Goal: Information Seeking & Learning: Find specific page/section

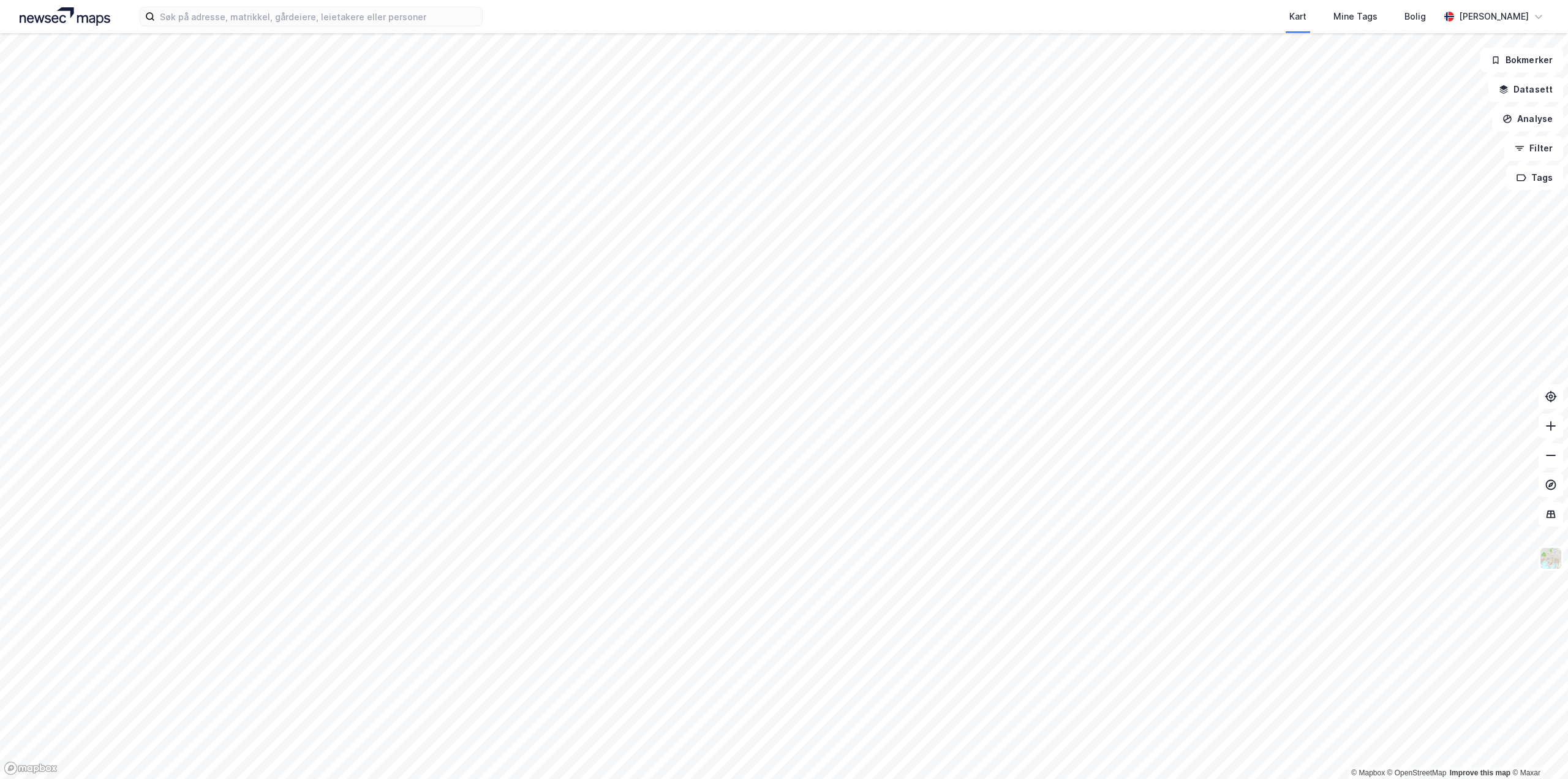
click at [184, 26] on div "Kart Mine Tags Bolig [PERSON_NAME]" at bounding box center [784, 16] width 1568 height 33
click at [184, 21] on input at bounding box center [319, 16] width 327 height 18
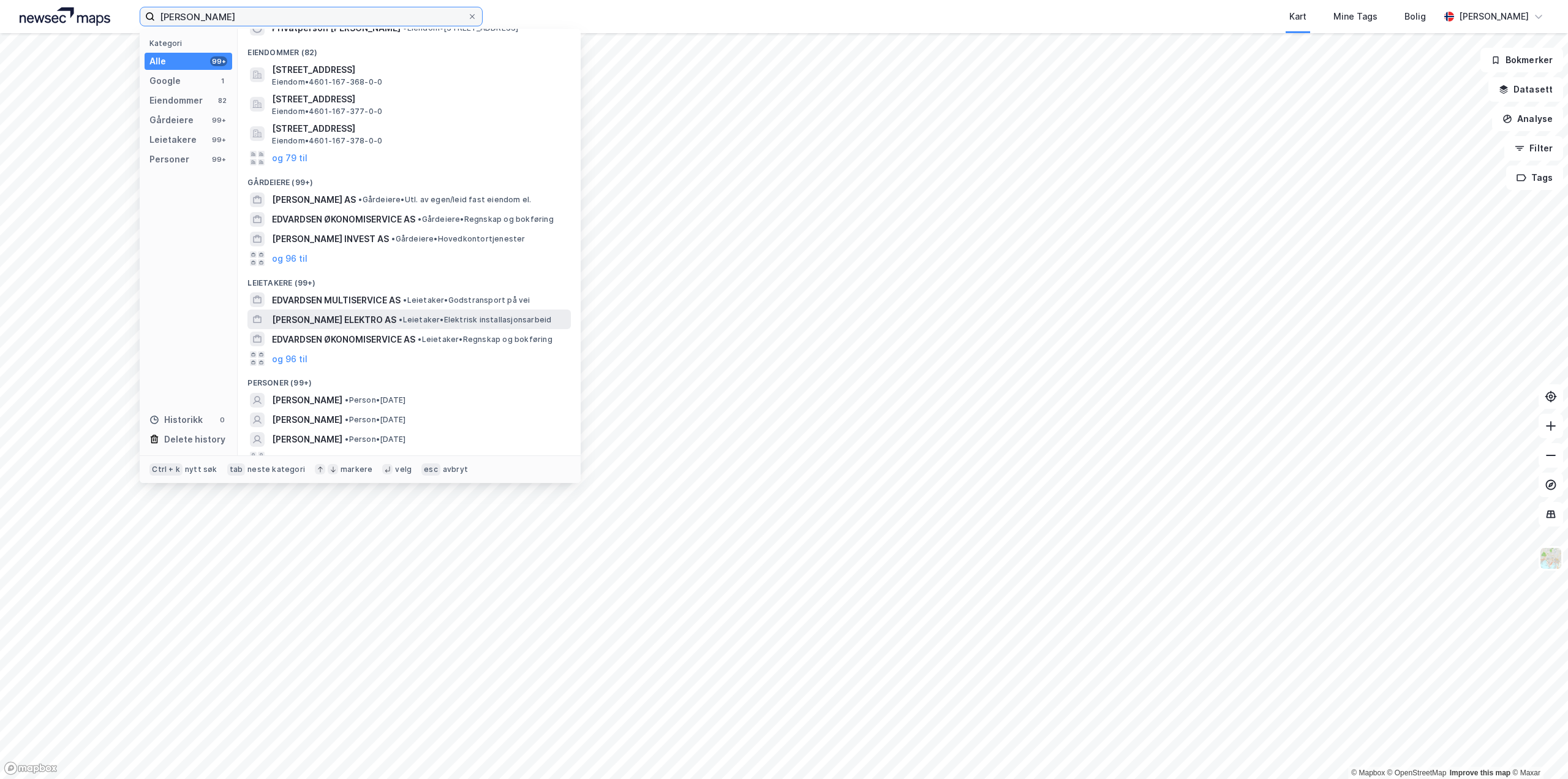
scroll to position [46, 0]
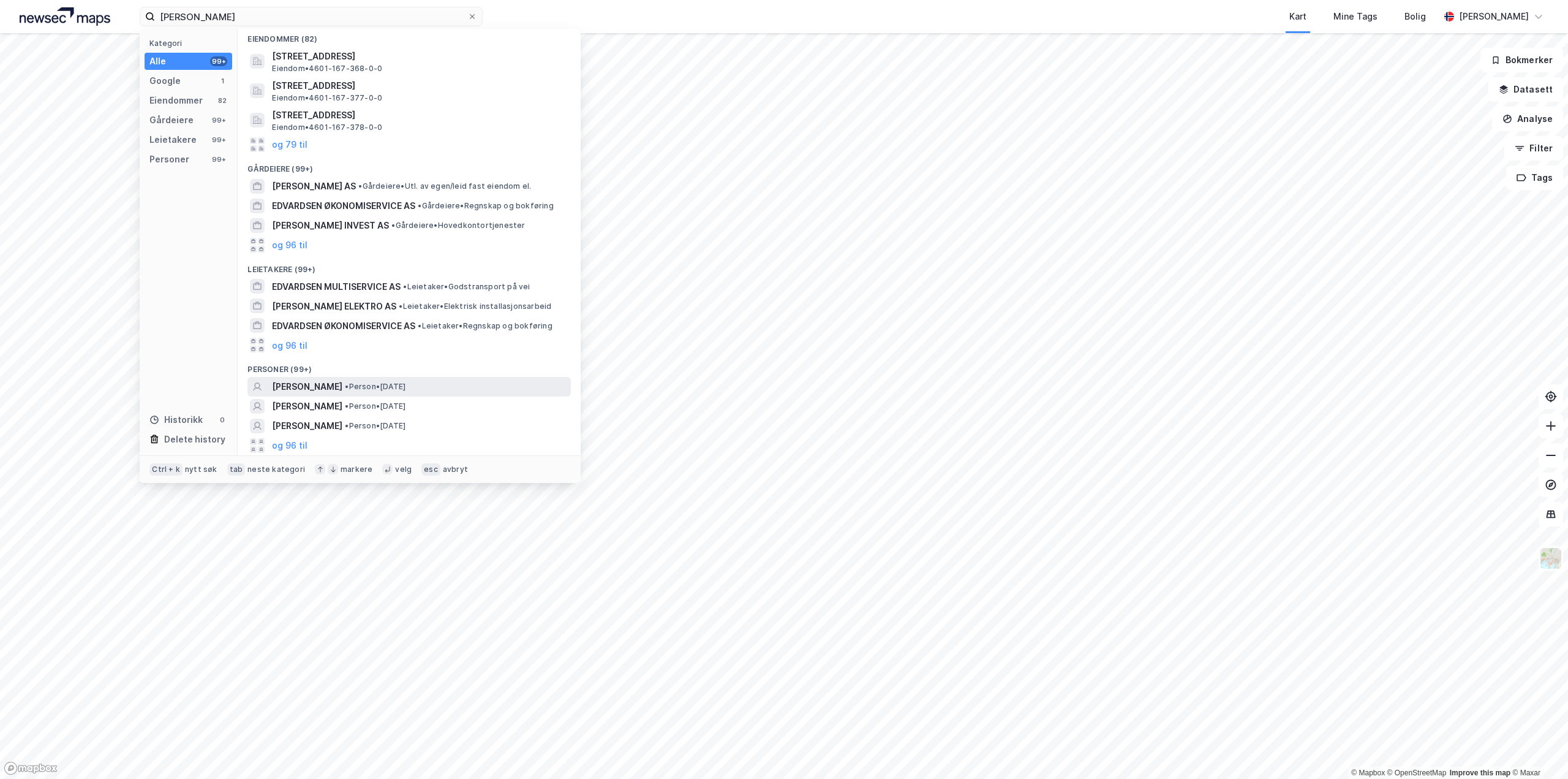
click at [303, 388] on span "[PERSON_NAME]" at bounding box center [307, 386] width 70 height 14
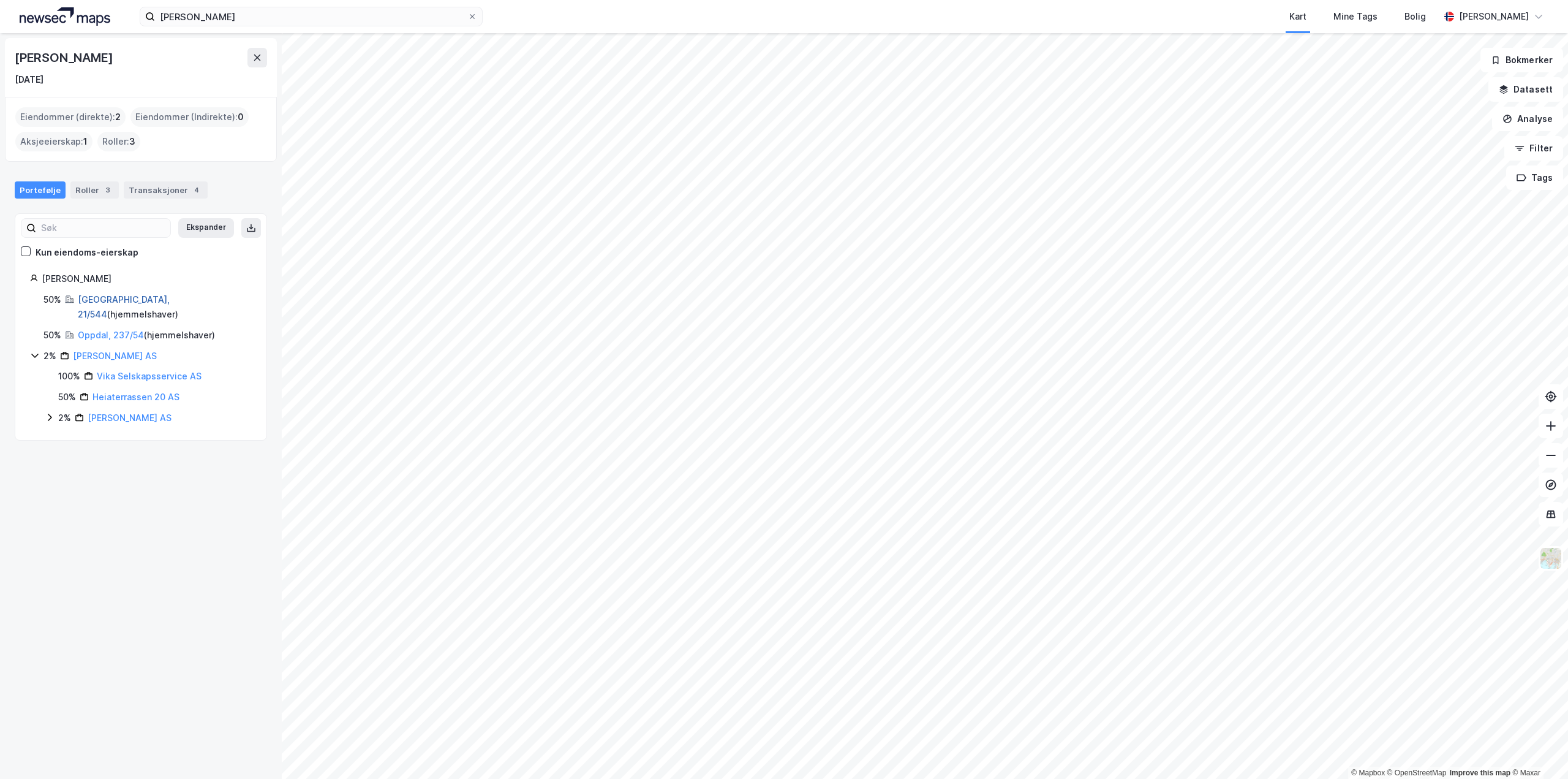
click at [124, 297] on link "[GEOGRAPHIC_DATA], 21/544" at bounding box center [124, 307] width 92 height 25
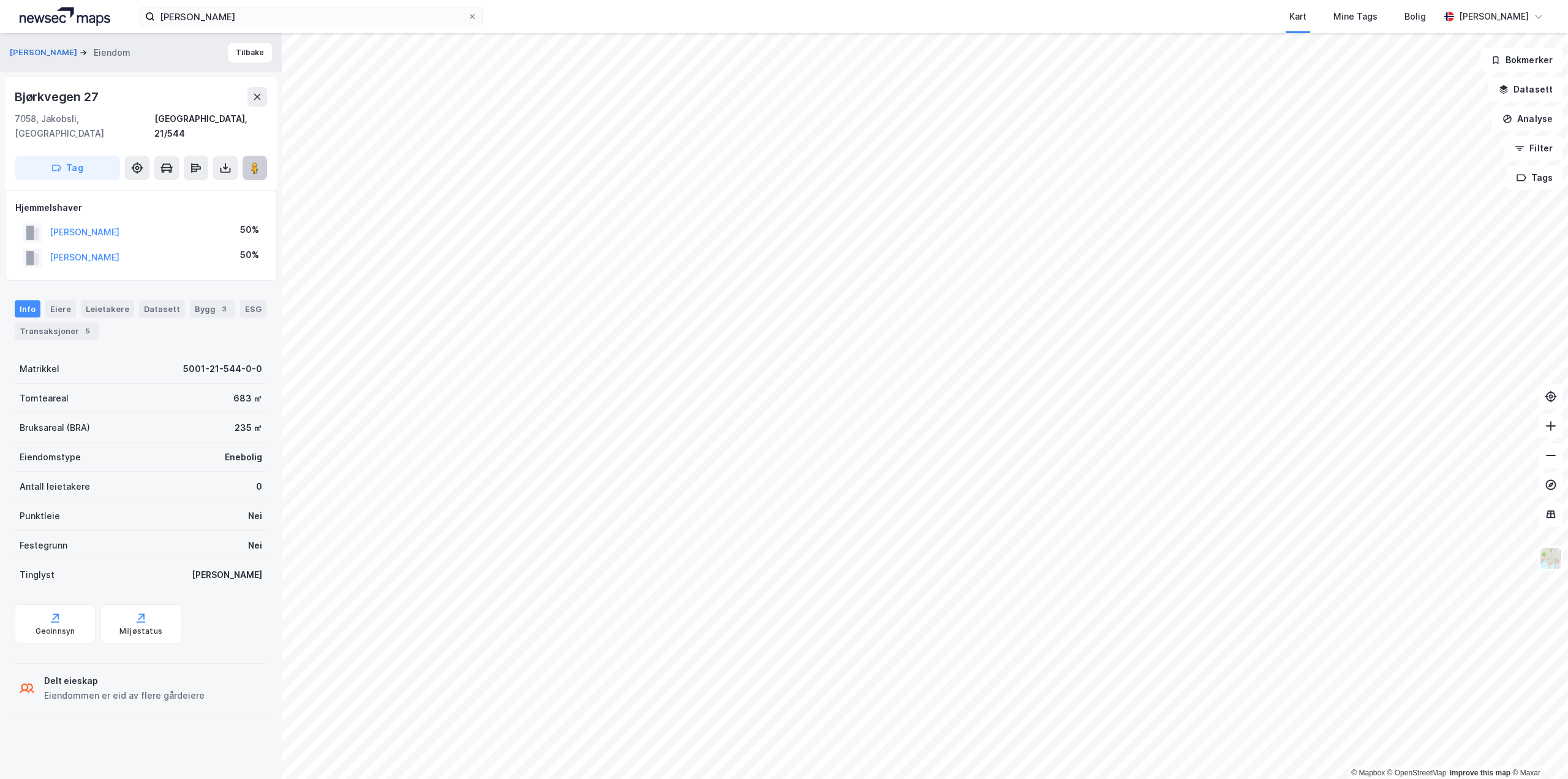
click at [265, 156] on button at bounding box center [255, 168] width 25 height 25
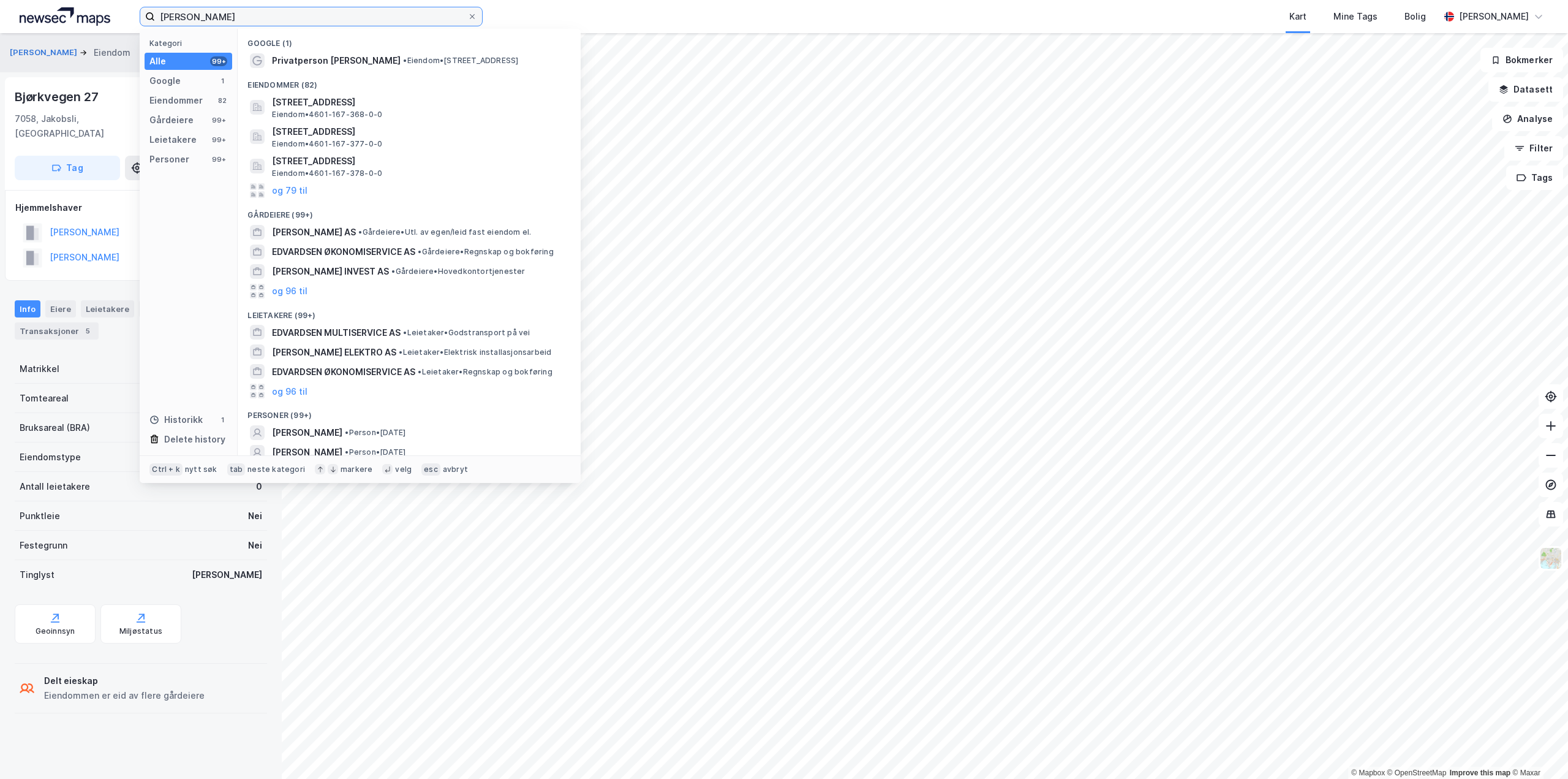
drag, startPoint x: 249, startPoint y: 16, endPoint x: 55, endPoint y: 20, distance: 194.0
click at [55, 20] on div "[PERSON_NAME] Kategori Alle 99+ Google 1 Eiendommer 82 Gårdeiere 99+ Leietakere…" at bounding box center [784, 16] width 1568 height 33
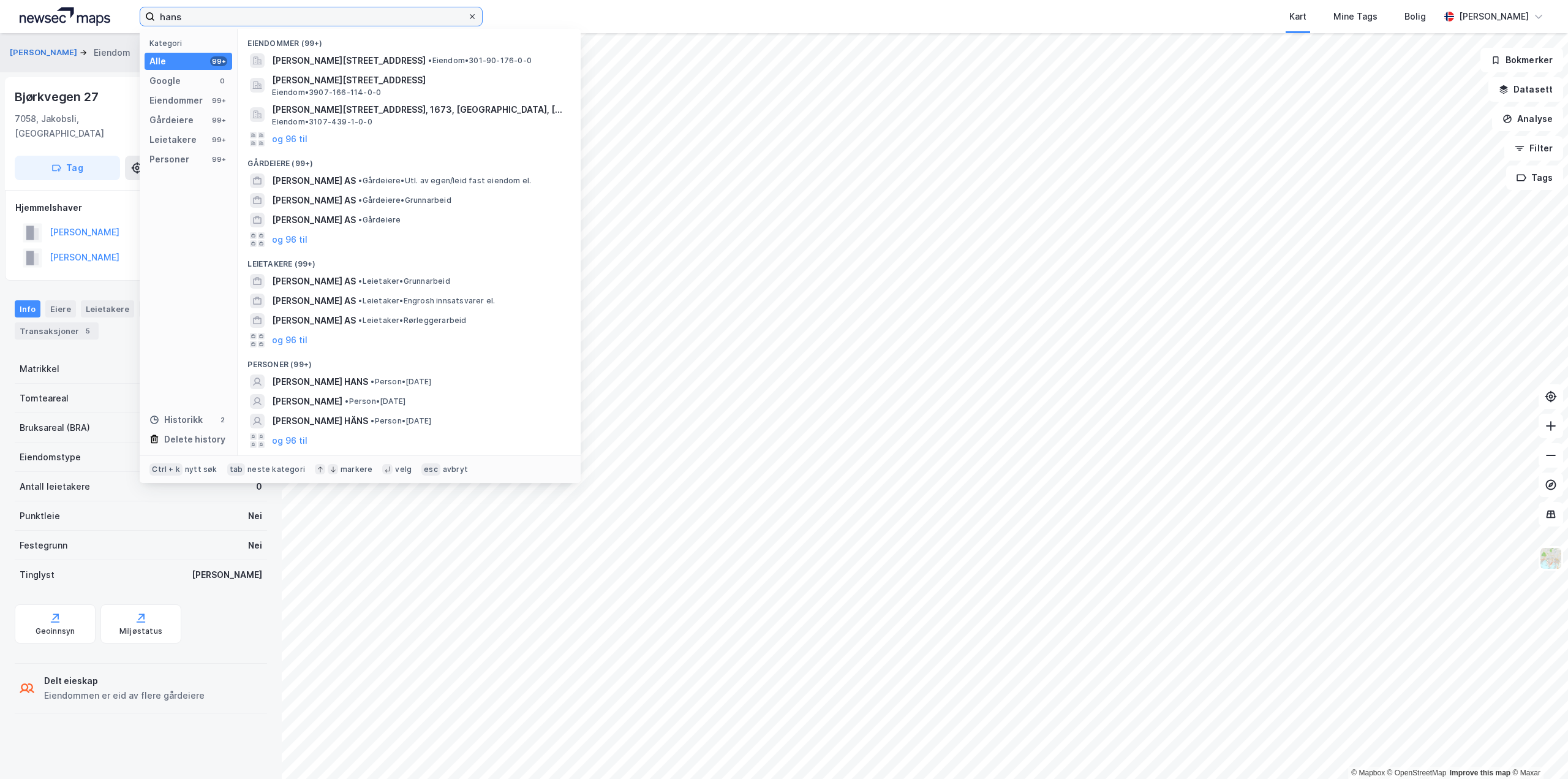
type input "hans"
click at [468, 17] on span at bounding box center [473, 17] width 10 height 10
click at [468, 17] on input "hans" at bounding box center [311, 16] width 312 height 18
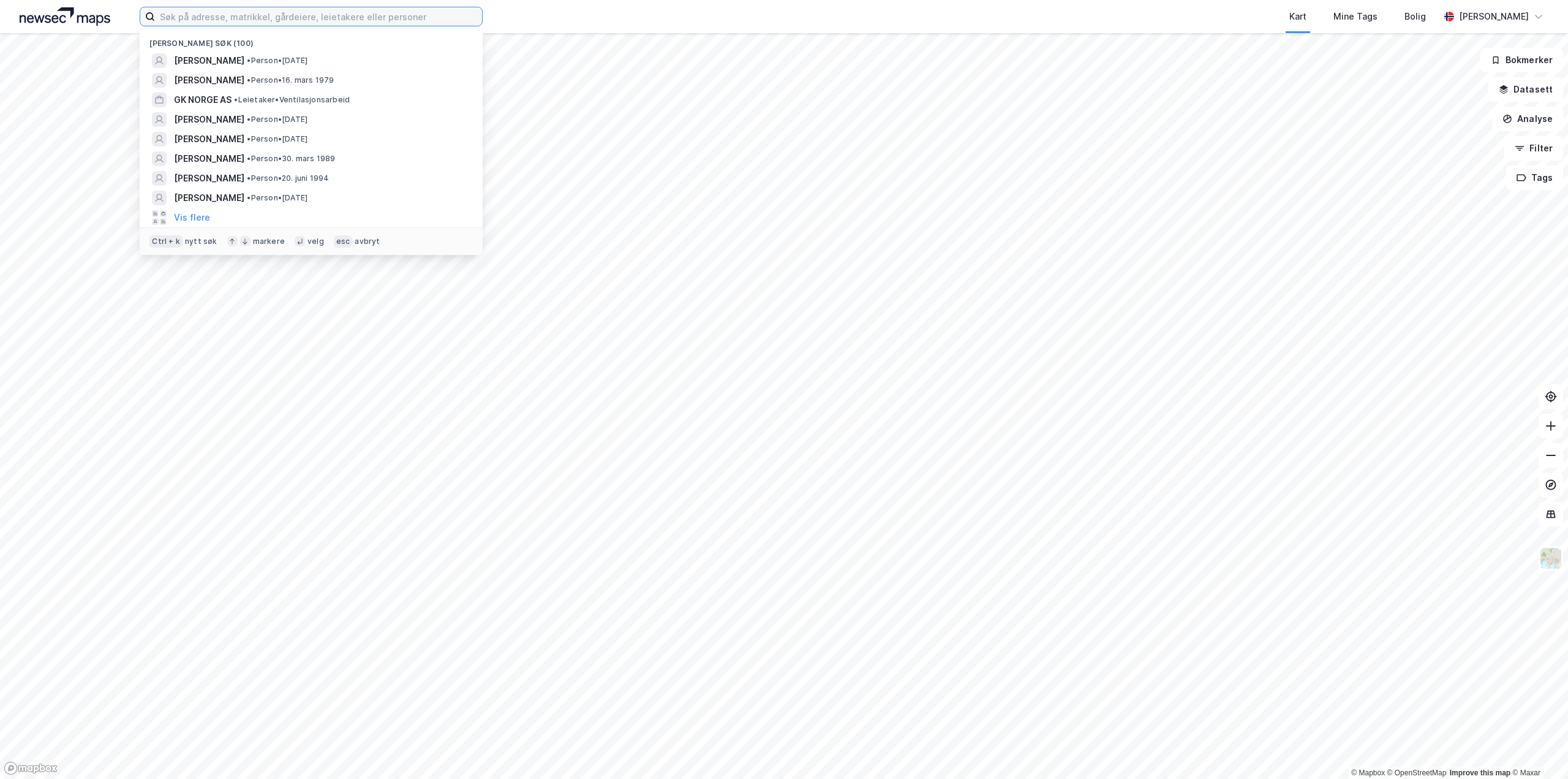
click at [271, 21] on input at bounding box center [319, 16] width 327 height 18
click at [244, 154] on span "[PERSON_NAME]" at bounding box center [209, 158] width 70 height 14
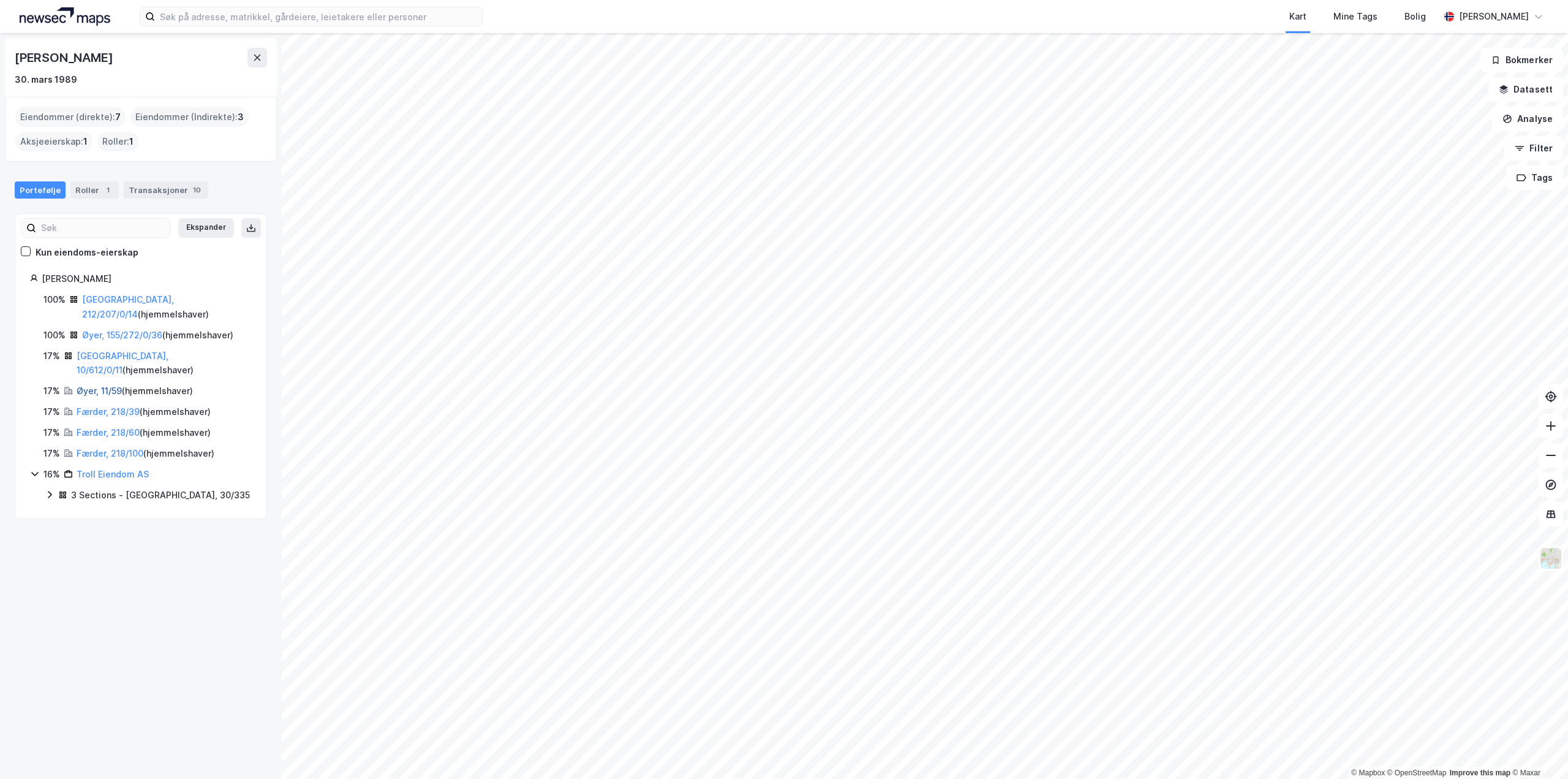
click at [104, 385] on link "Øyer, 11/59" at bounding box center [99, 390] width 45 height 11
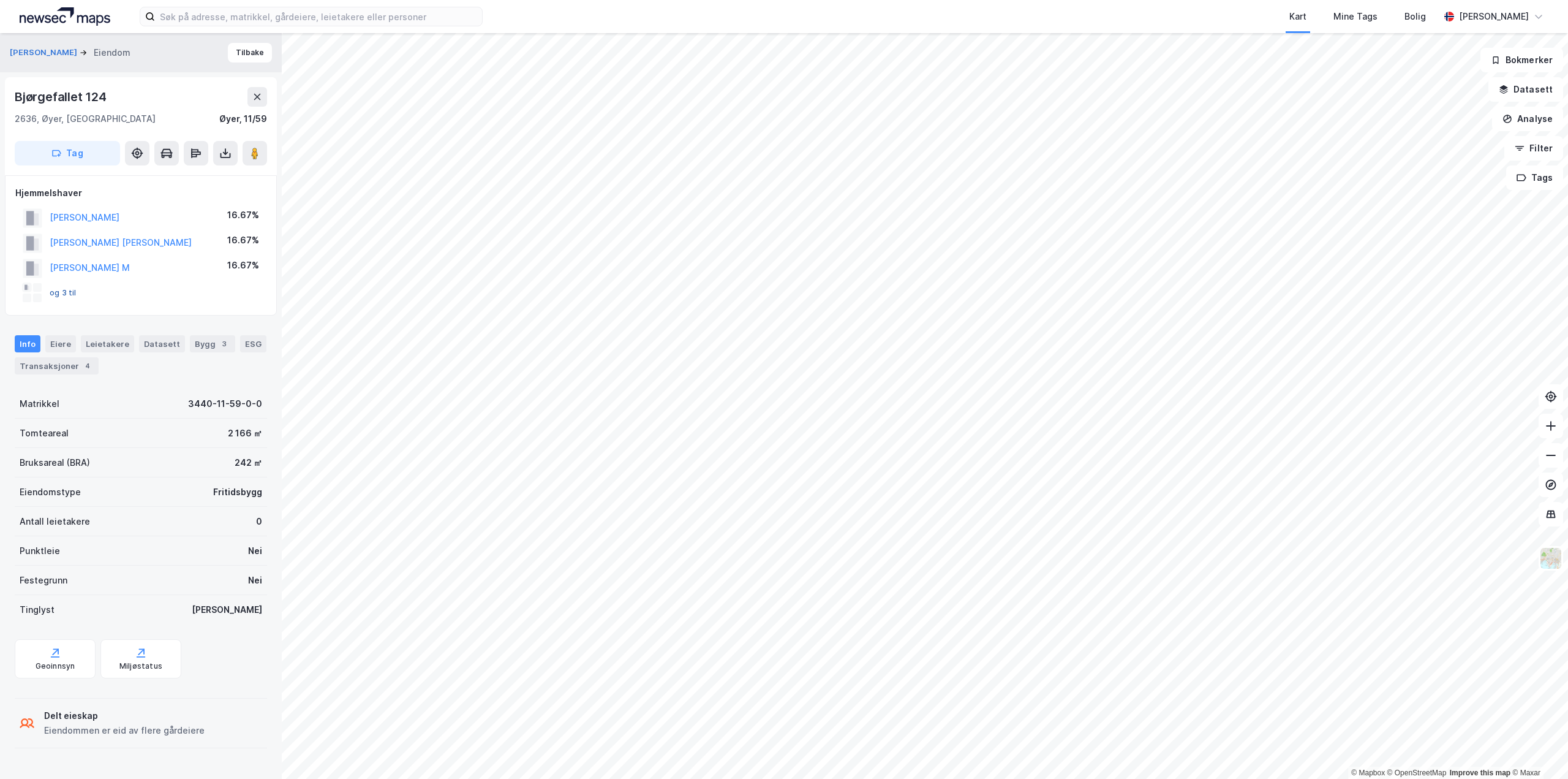
click at [0, 0] on button "og 3 til" at bounding box center [0, 0] width 0 height 0
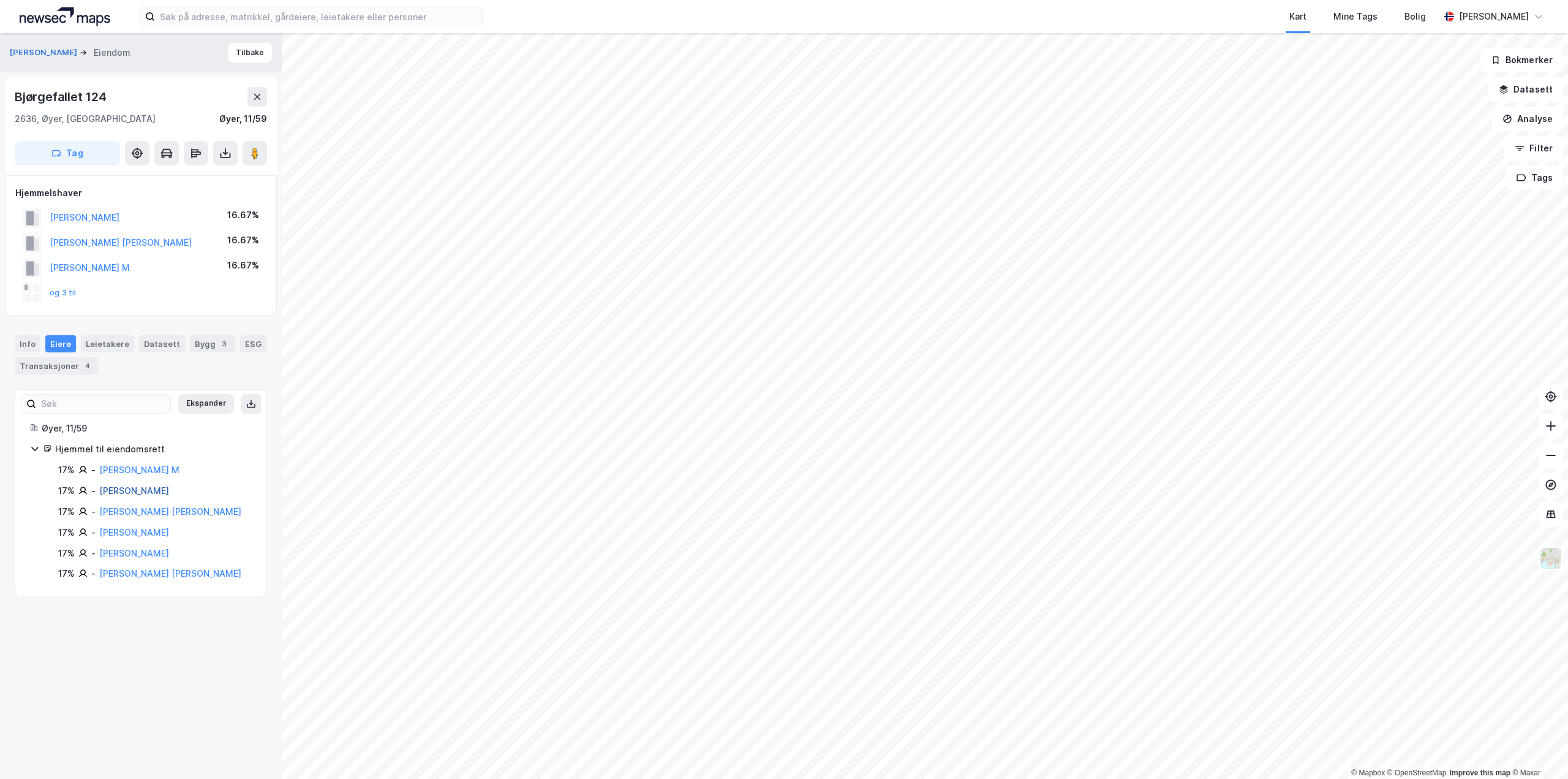
click at [140, 495] on link "[PERSON_NAME]" at bounding box center [134, 490] width 70 height 11
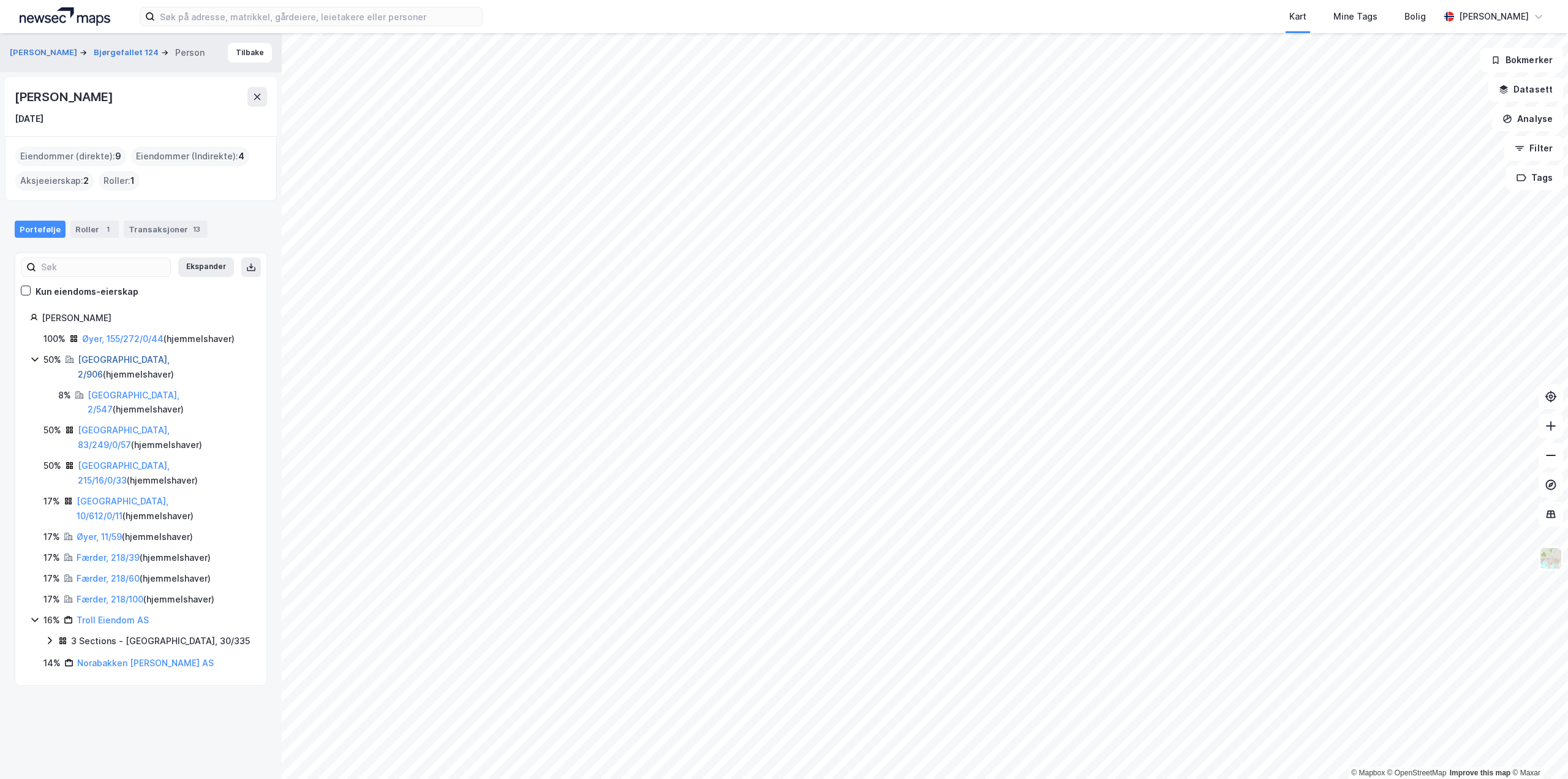
click at [107, 360] on link "[GEOGRAPHIC_DATA], 2/906" at bounding box center [124, 367] width 92 height 25
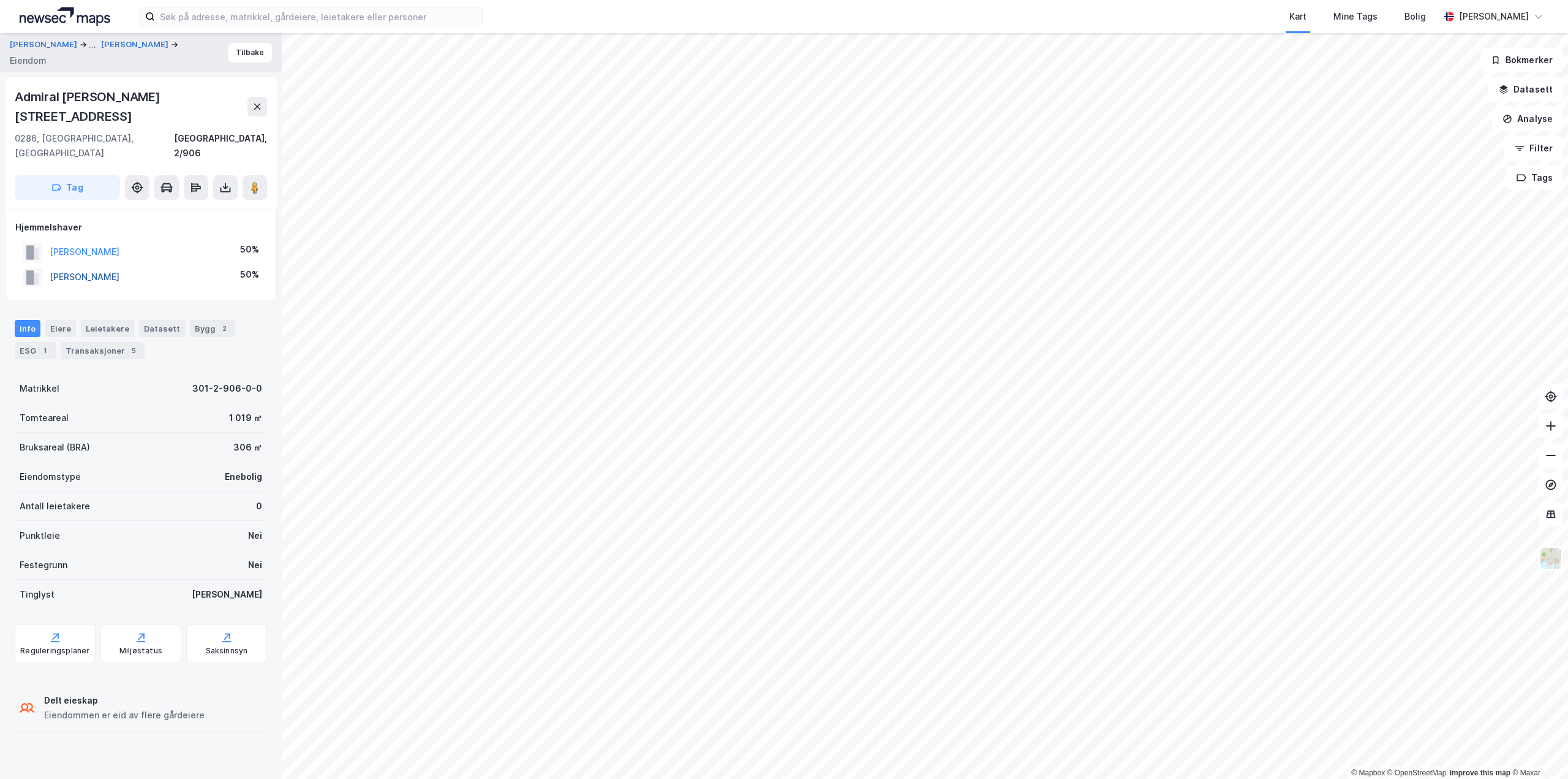
click at [0, 0] on button "[PERSON_NAME]" at bounding box center [0, 0] width 0 height 0
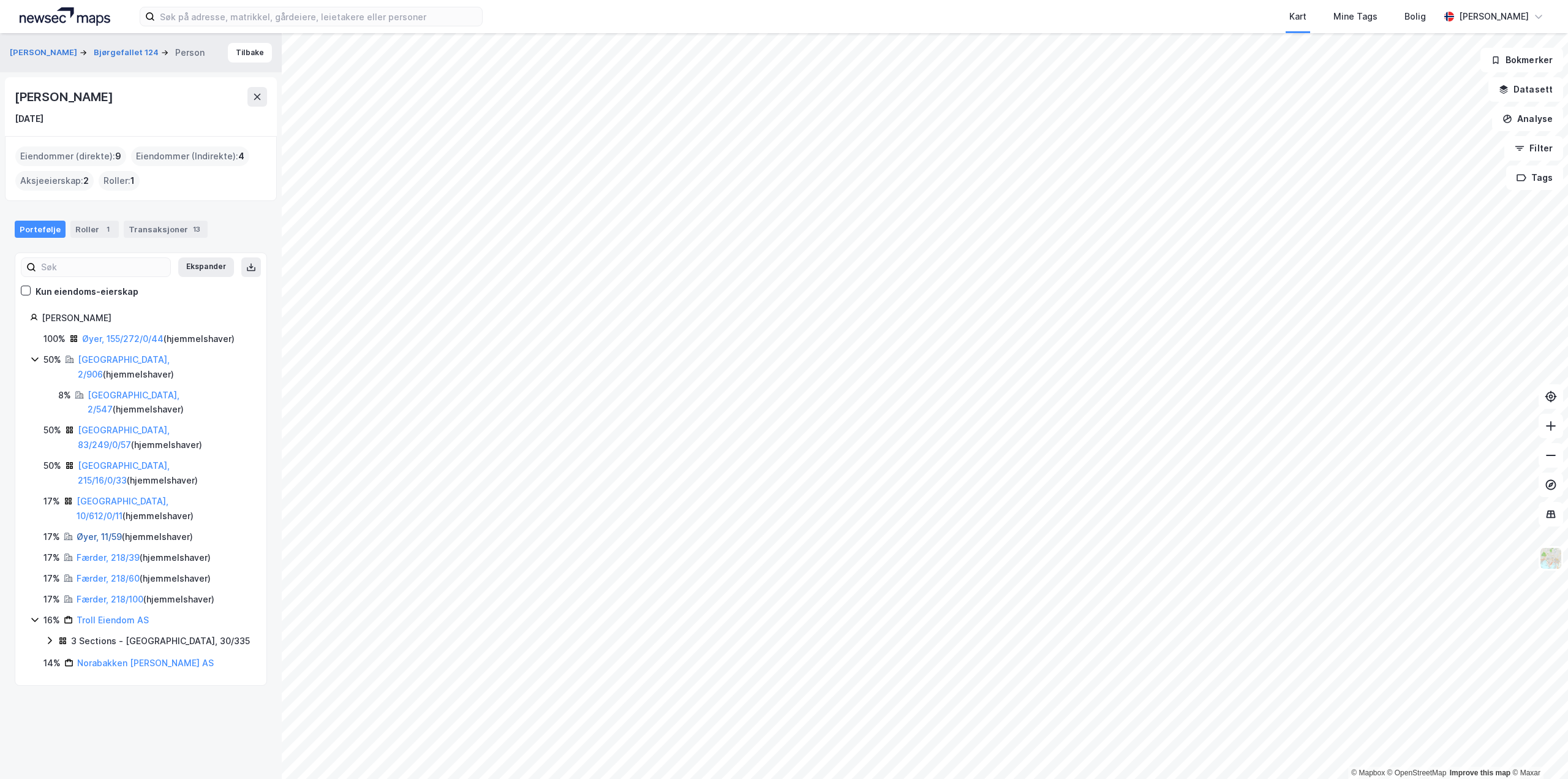
click at [86, 531] on link "Øyer, 11/59" at bounding box center [99, 536] width 45 height 11
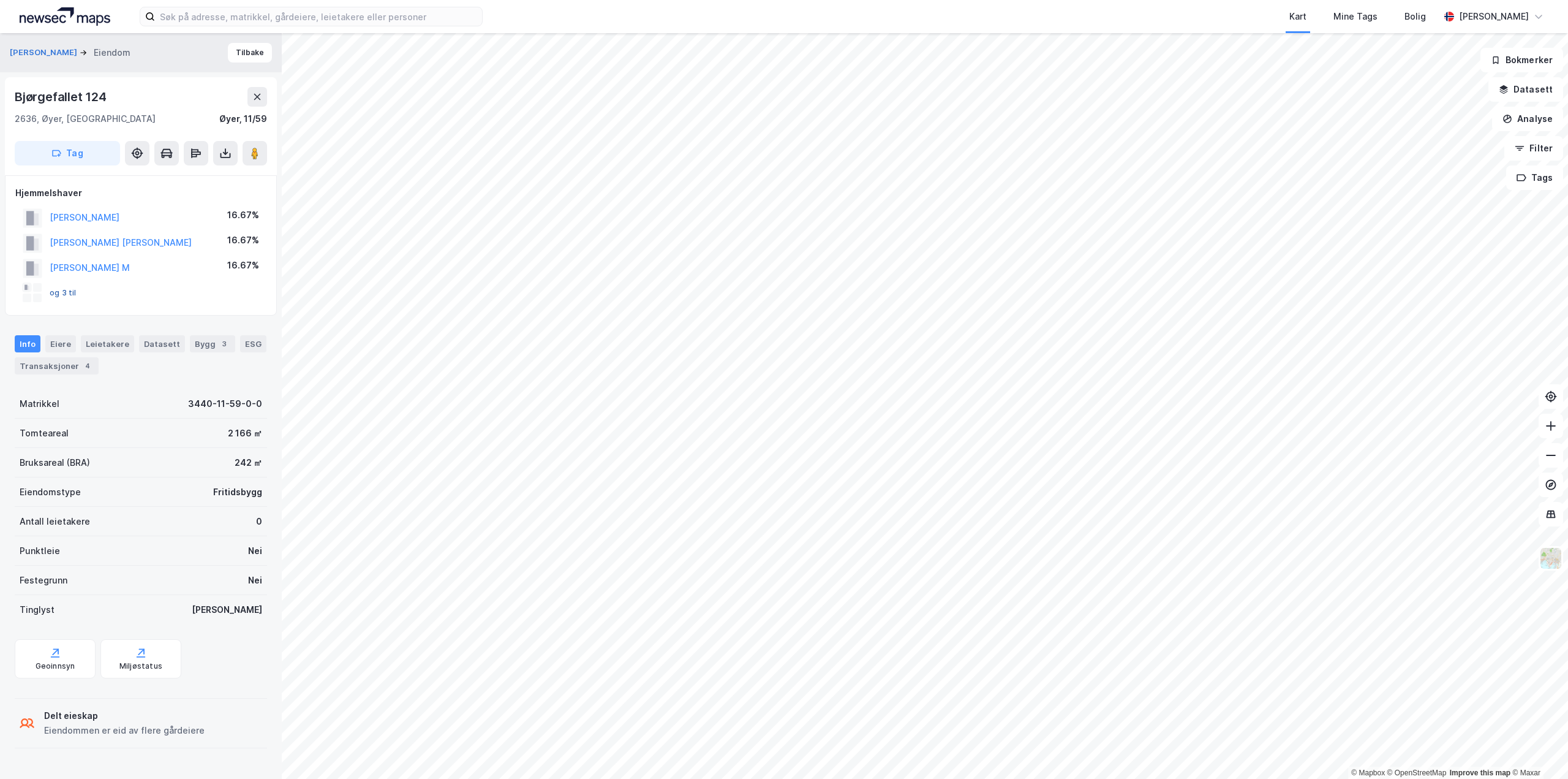
click at [0, 0] on button "og 3 til" at bounding box center [0, 0] width 0 height 0
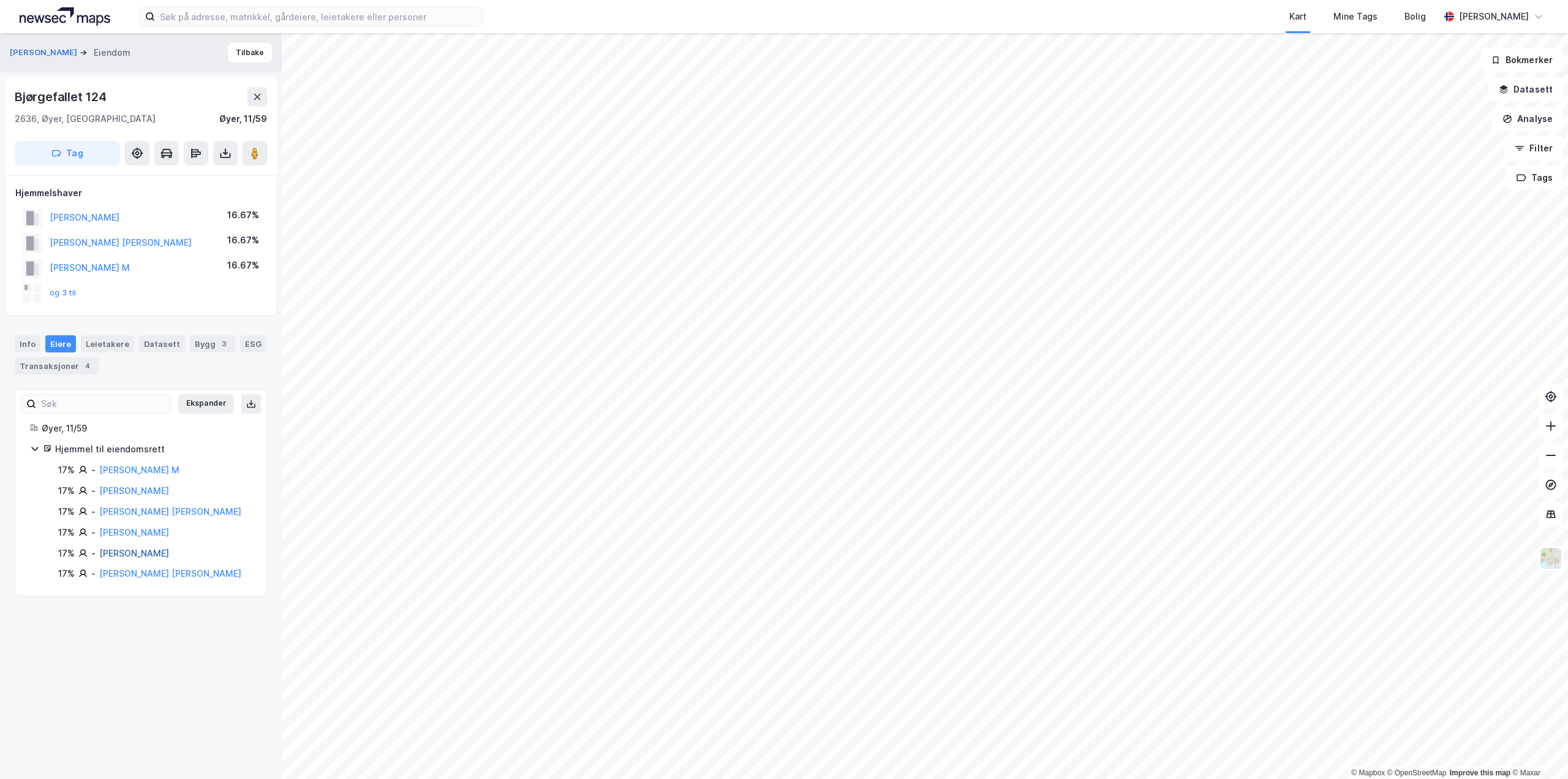
click at [150, 551] on link "[PERSON_NAME]" at bounding box center [134, 553] width 70 height 11
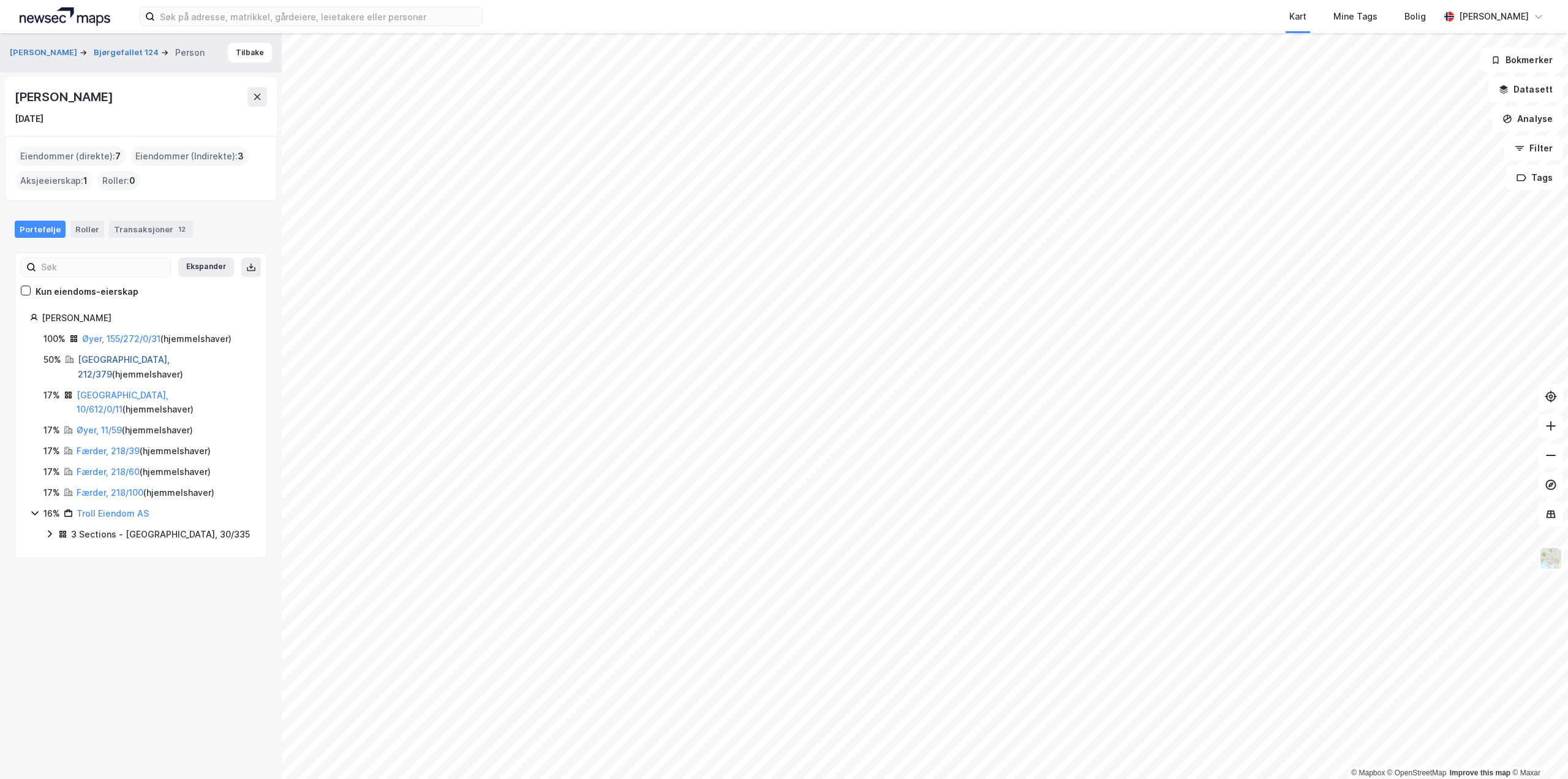
click at [105, 362] on link "[GEOGRAPHIC_DATA], 212/379" at bounding box center [124, 367] width 92 height 25
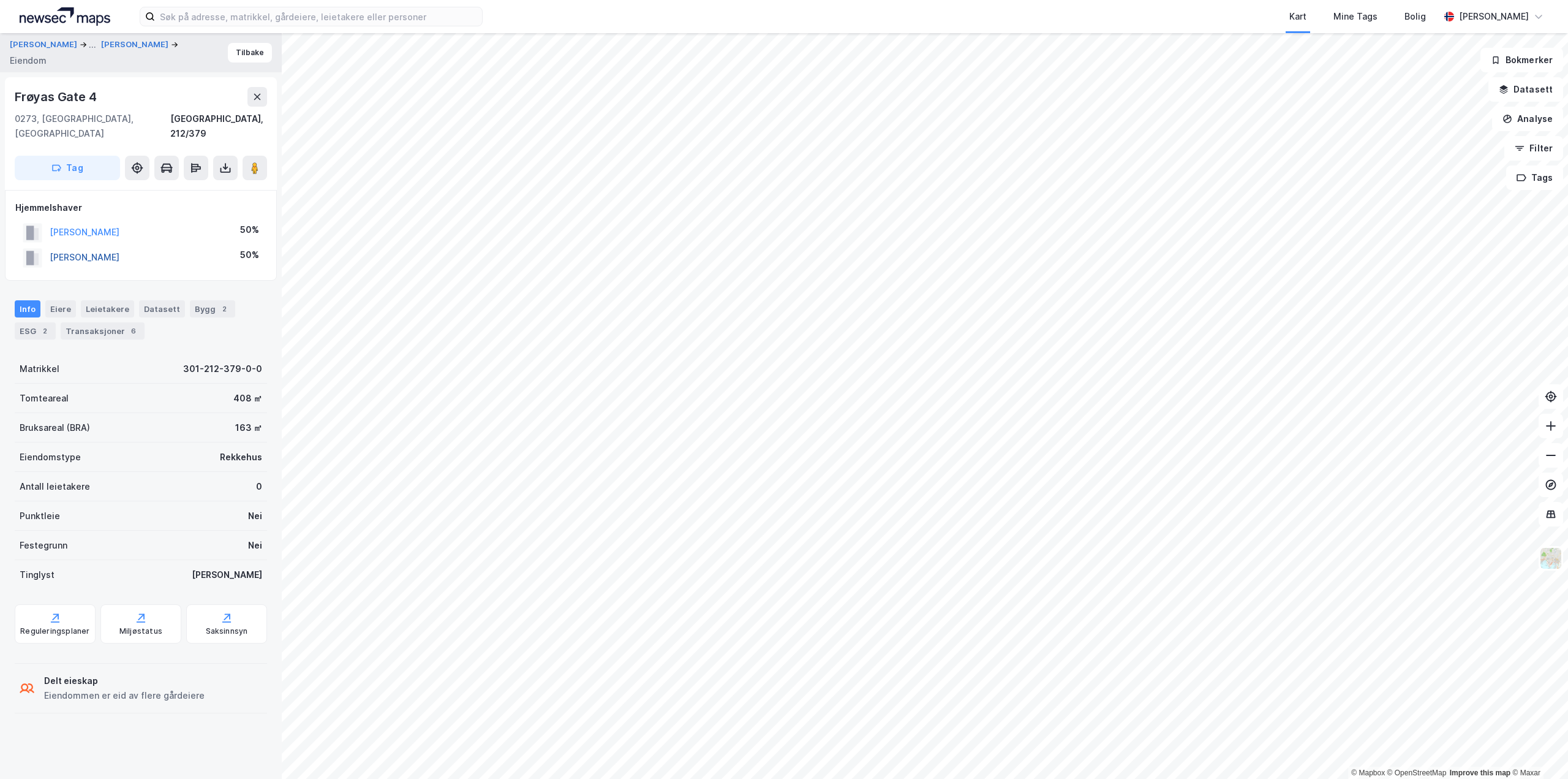
click at [0, 0] on button "[PERSON_NAME]" at bounding box center [0, 0] width 0 height 0
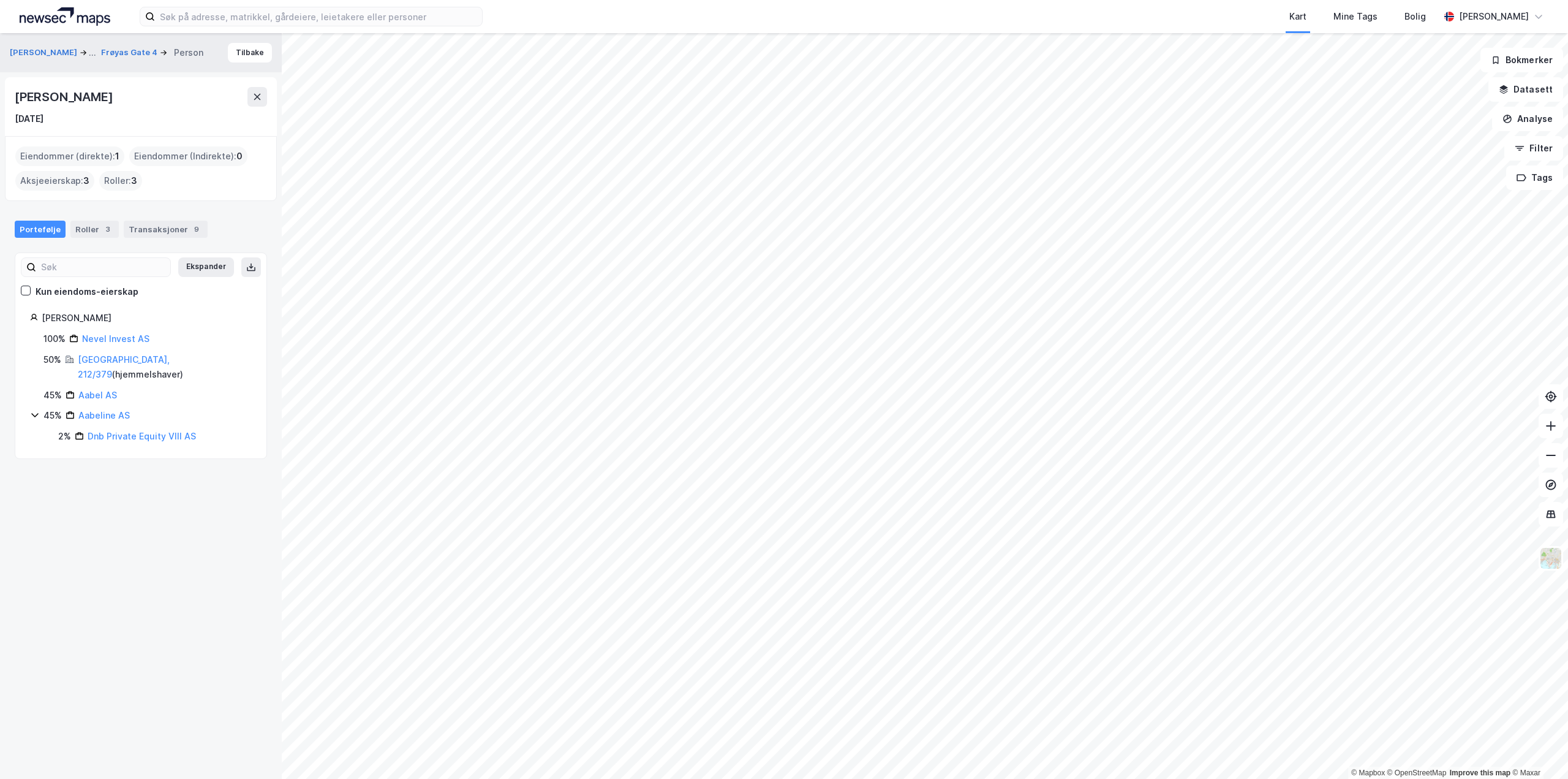
drag, startPoint x: 173, startPoint y: 97, endPoint x: 2, endPoint y: 92, distance: 171.1
click at [2, 92] on div "[PERSON_NAME] ... Frøyas Gate 4 Person Tilbake [PERSON_NAME] [DATE] Eiendommer …" at bounding box center [141, 406] width 282 height 746
copy div "[PERSON_NAME]"
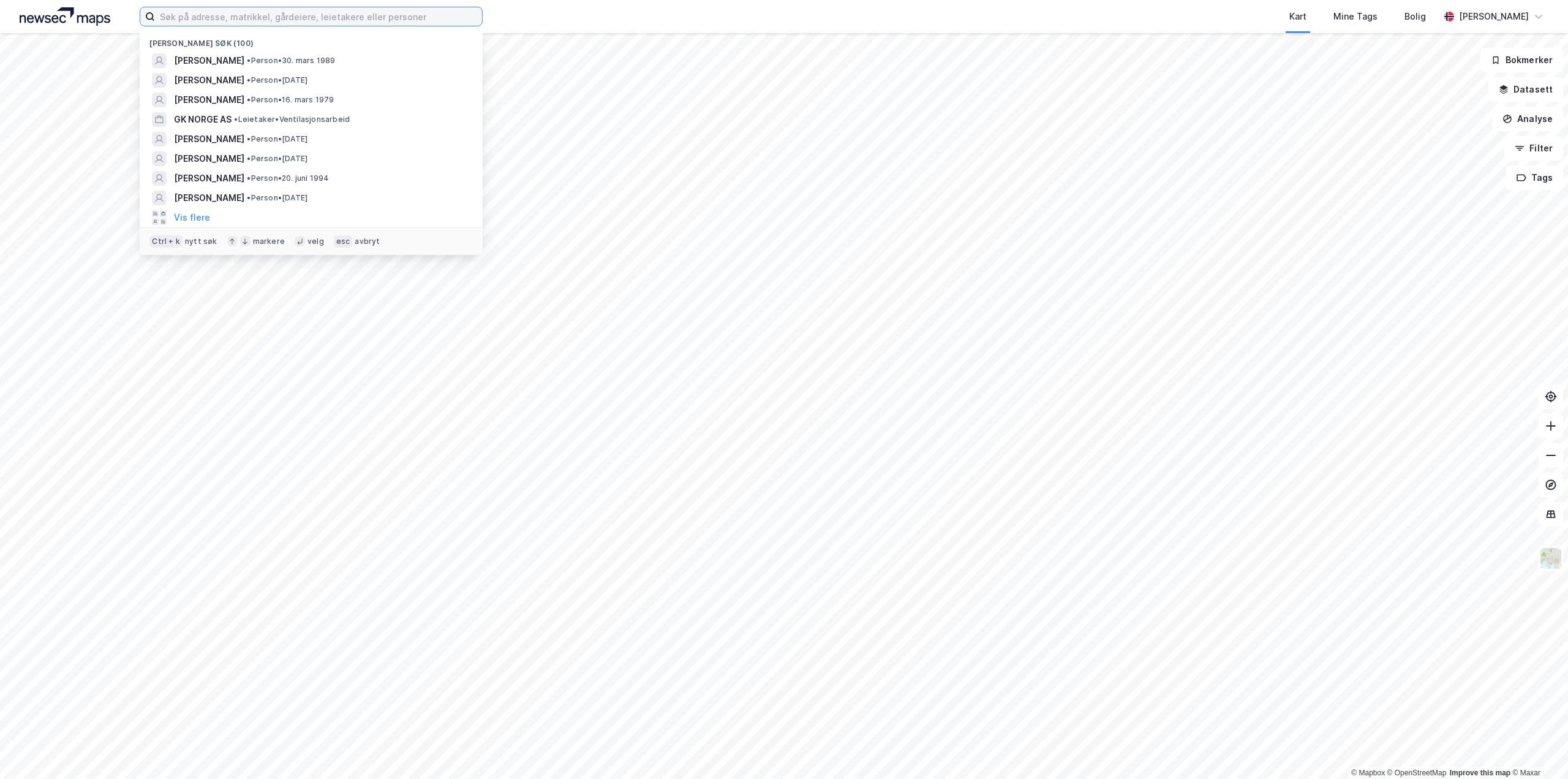
click at [285, 19] on input at bounding box center [319, 16] width 327 height 18
paste input "Aulnay-sous-Bois"
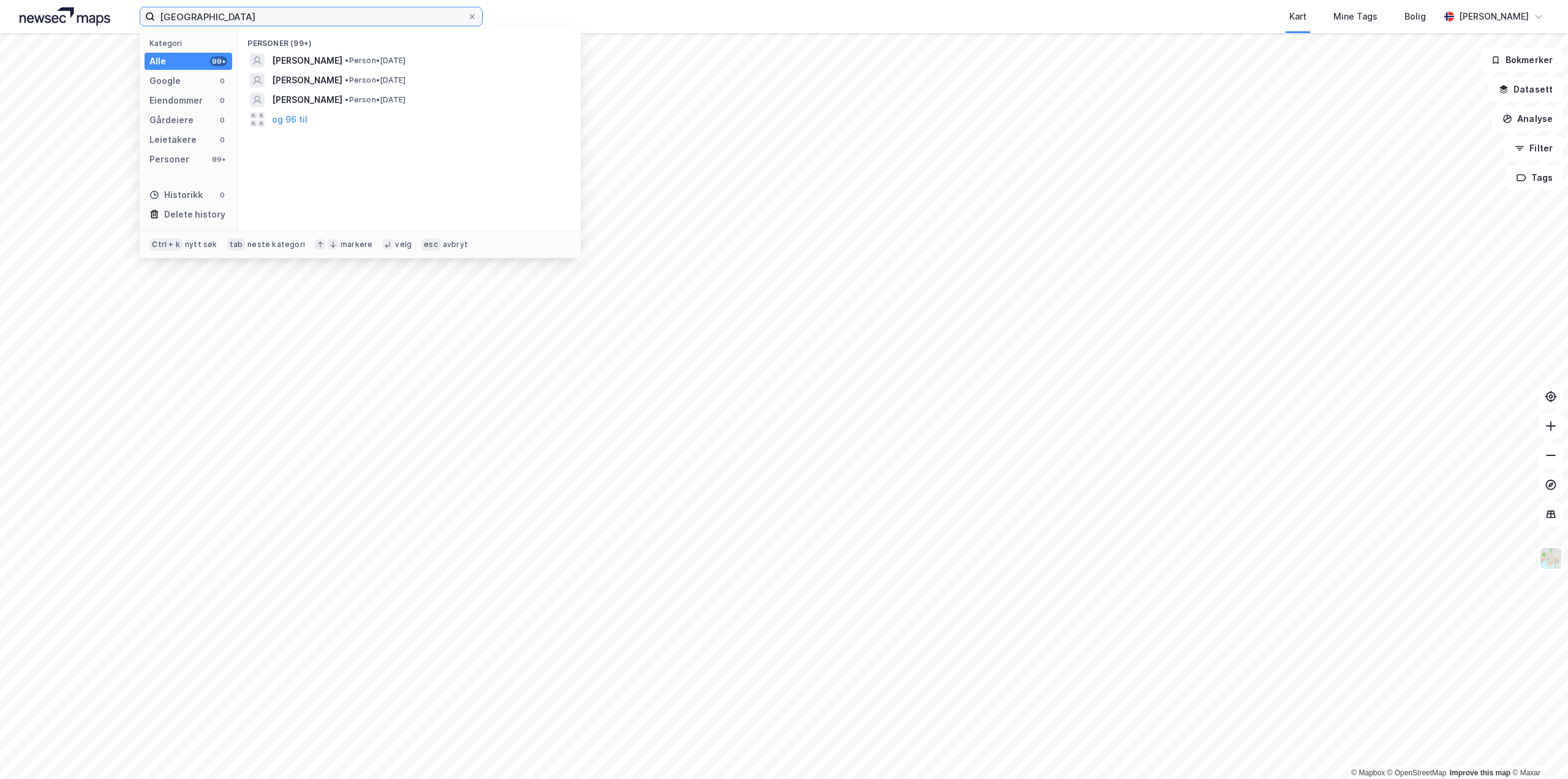
drag, startPoint x: 252, startPoint y: 15, endPoint x: 100, endPoint y: 16, distance: 152.0
click at [100, 16] on div "Aulnay-sous-Bois Kategori Alle 99+ Google 0 Eiendommer 0 Gårdeiere 0 Leietakere…" at bounding box center [784, 16] width 1568 height 33
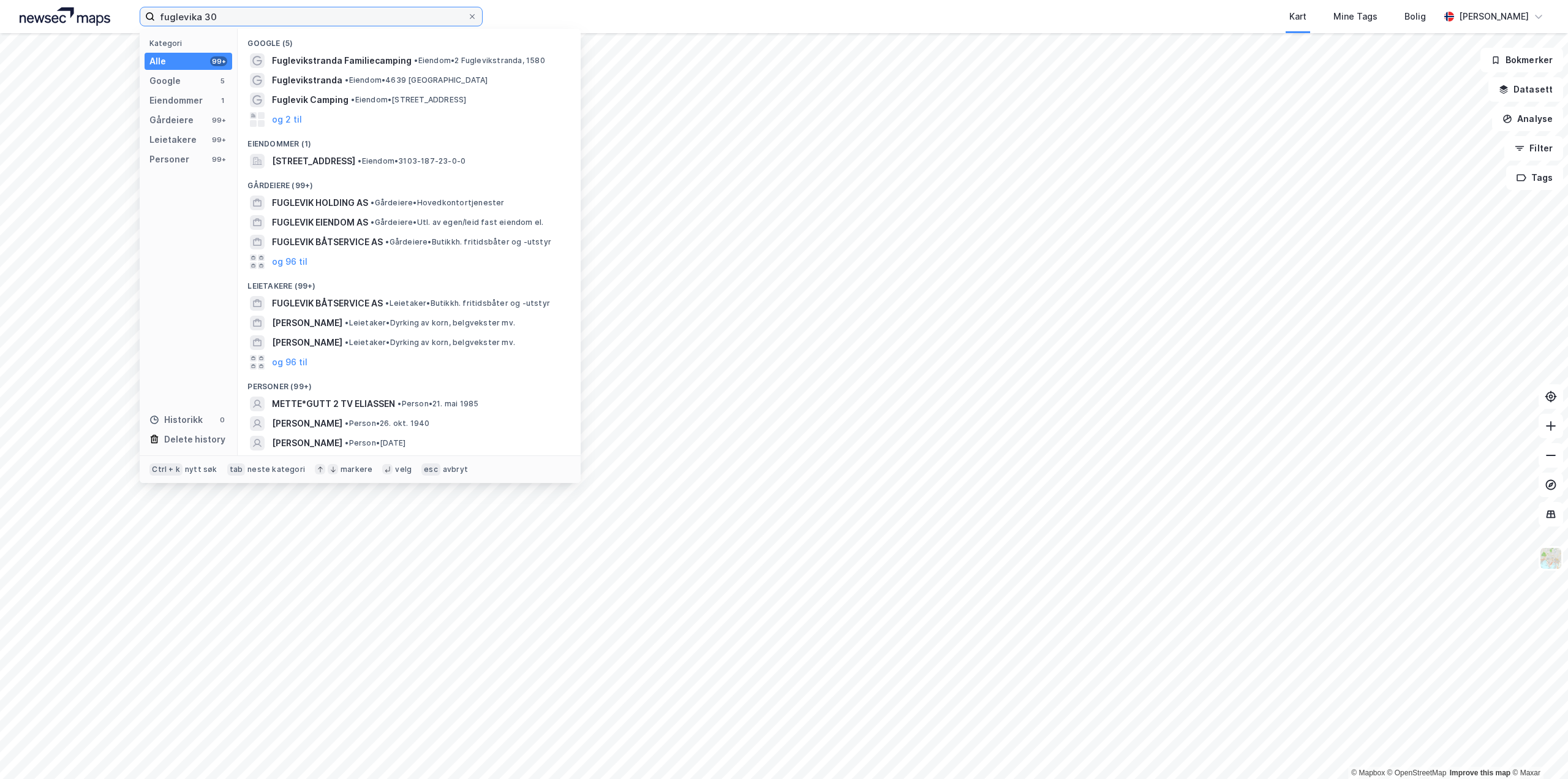
type input "fuglevika 30"
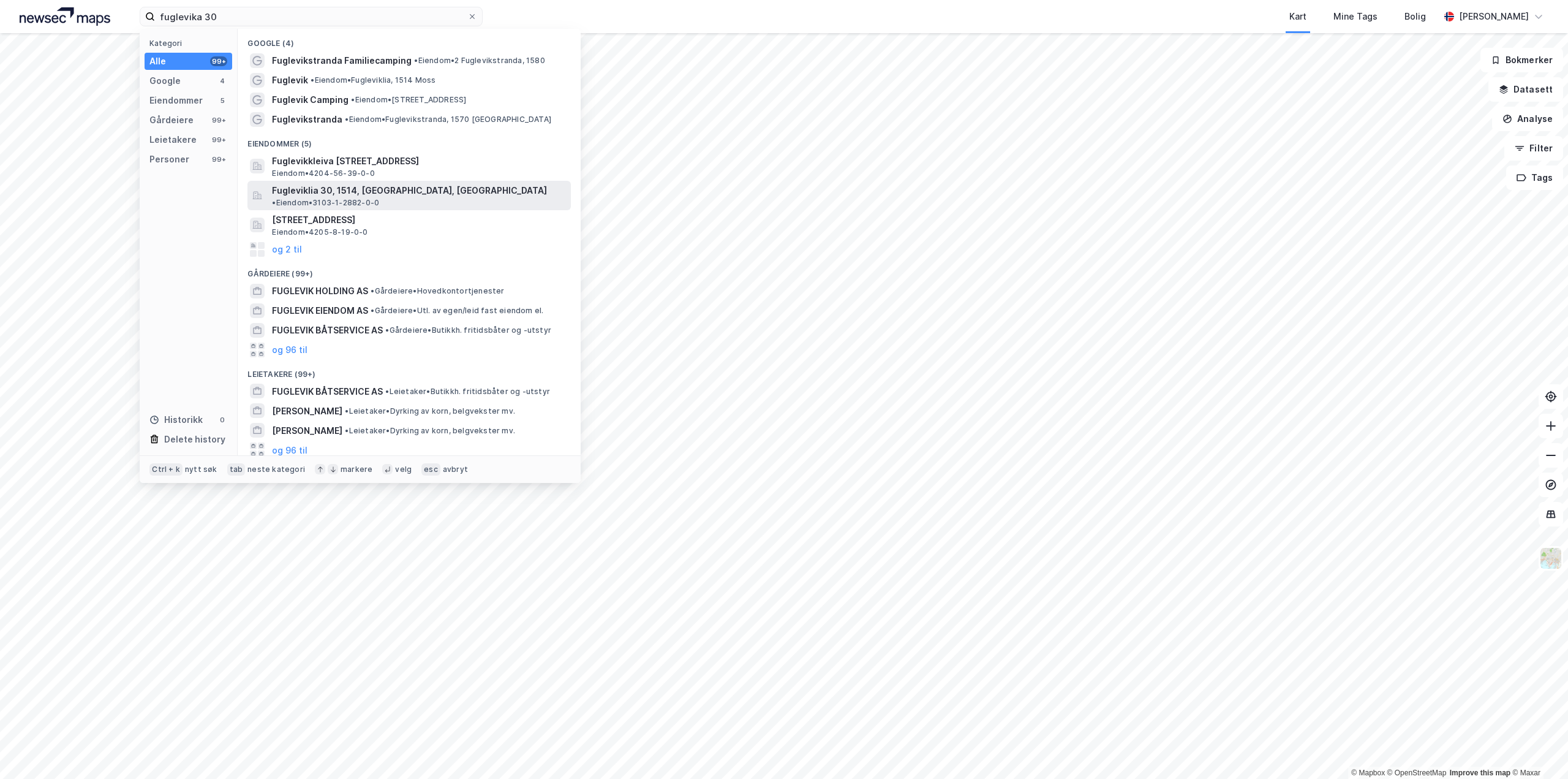
click at [362, 188] on span "Fugleviklia 30, 1514, MOSS, MOSS" at bounding box center [410, 190] width 275 height 14
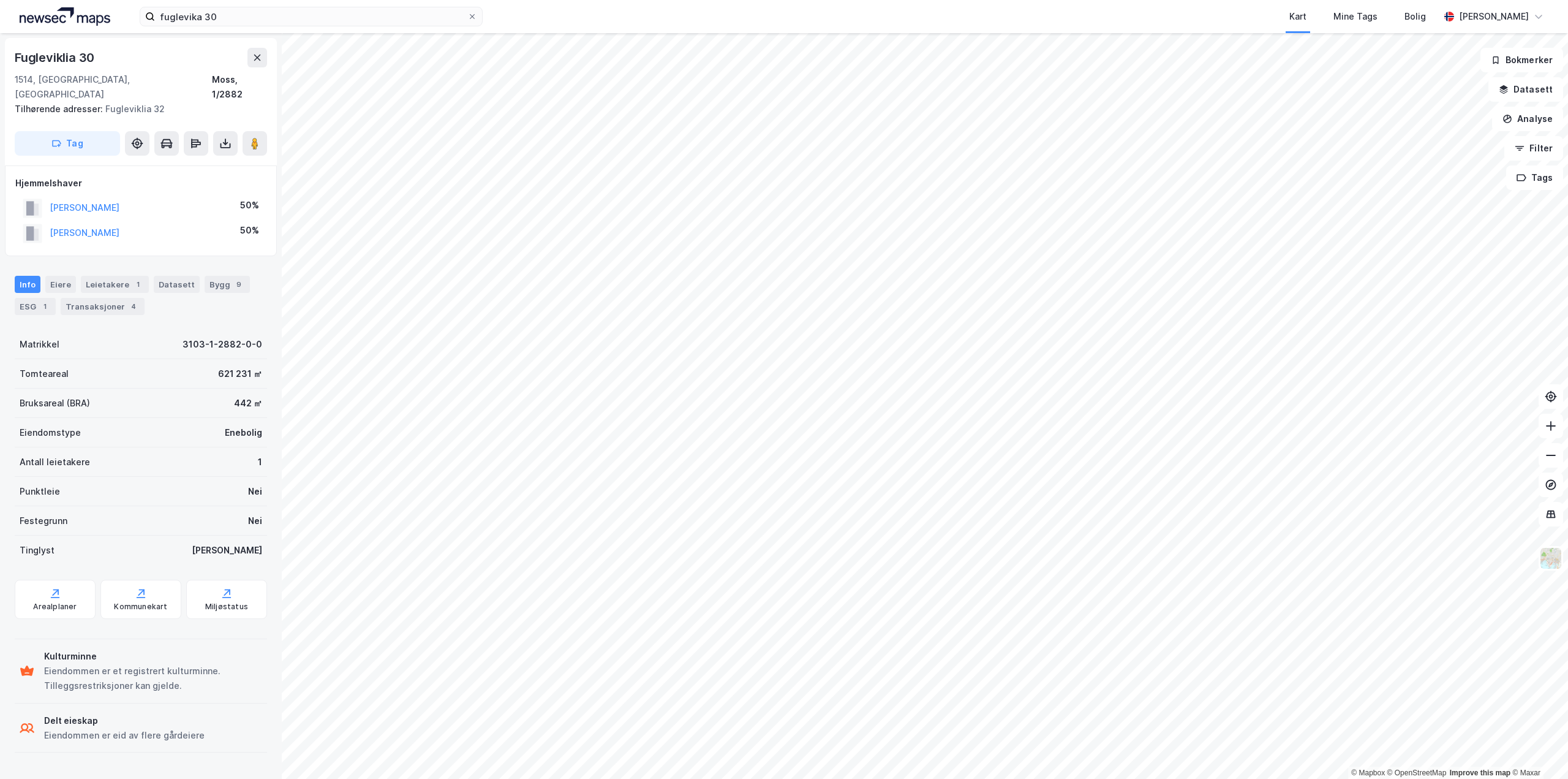
click at [911, 778] on html "fuglevika 30 Kart Mine Tags Bolig Runar Brøske © Mapbox © OpenStreetMap Improve…" at bounding box center [784, 389] width 1568 height 779
